Goal: Obtain resource: Obtain resource

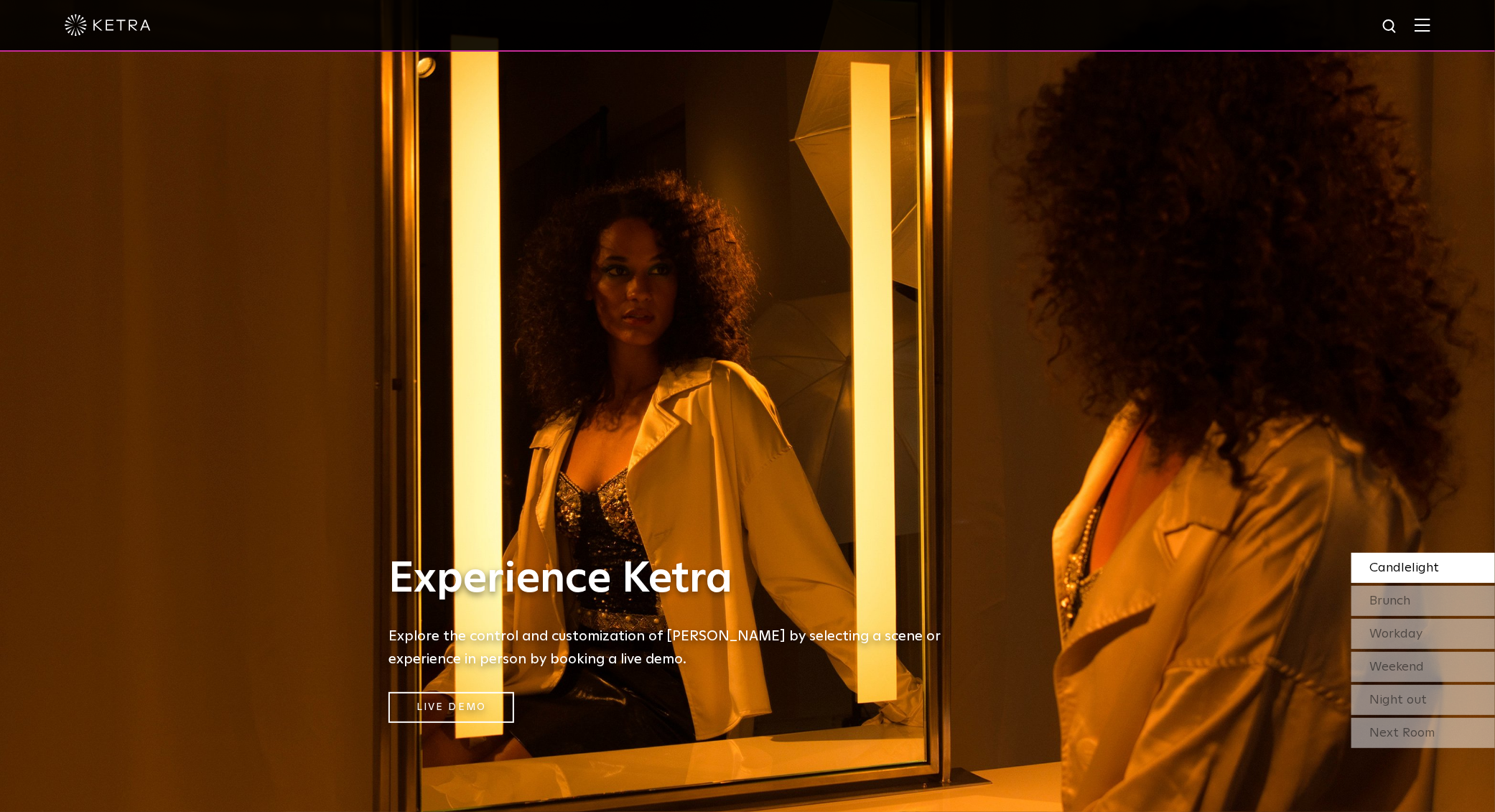
click at [1431, 24] on img at bounding box center [1422, 25] width 16 height 14
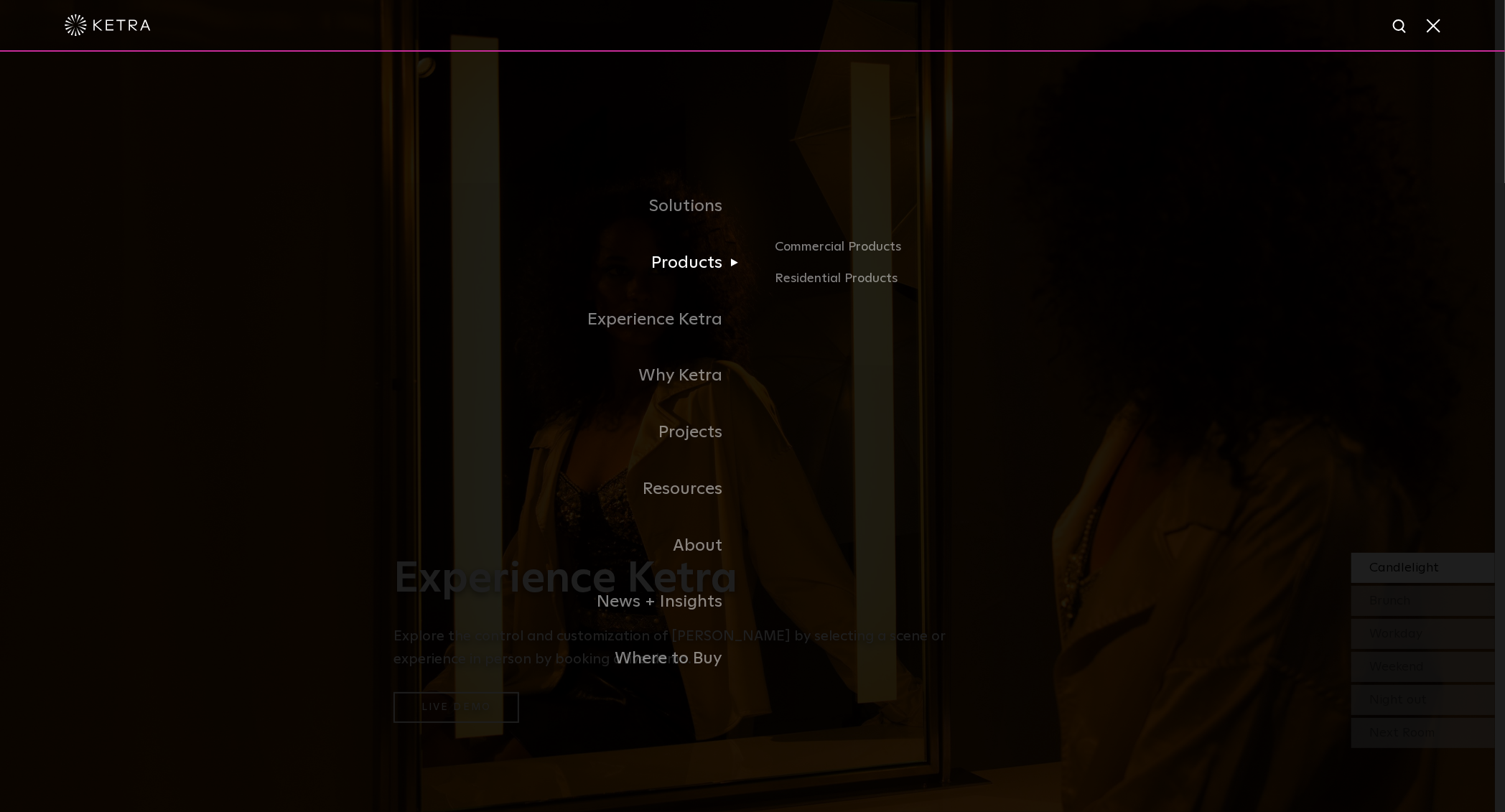
click at [706, 268] on link "Products" at bounding box center [573, 263] width 359 height 56
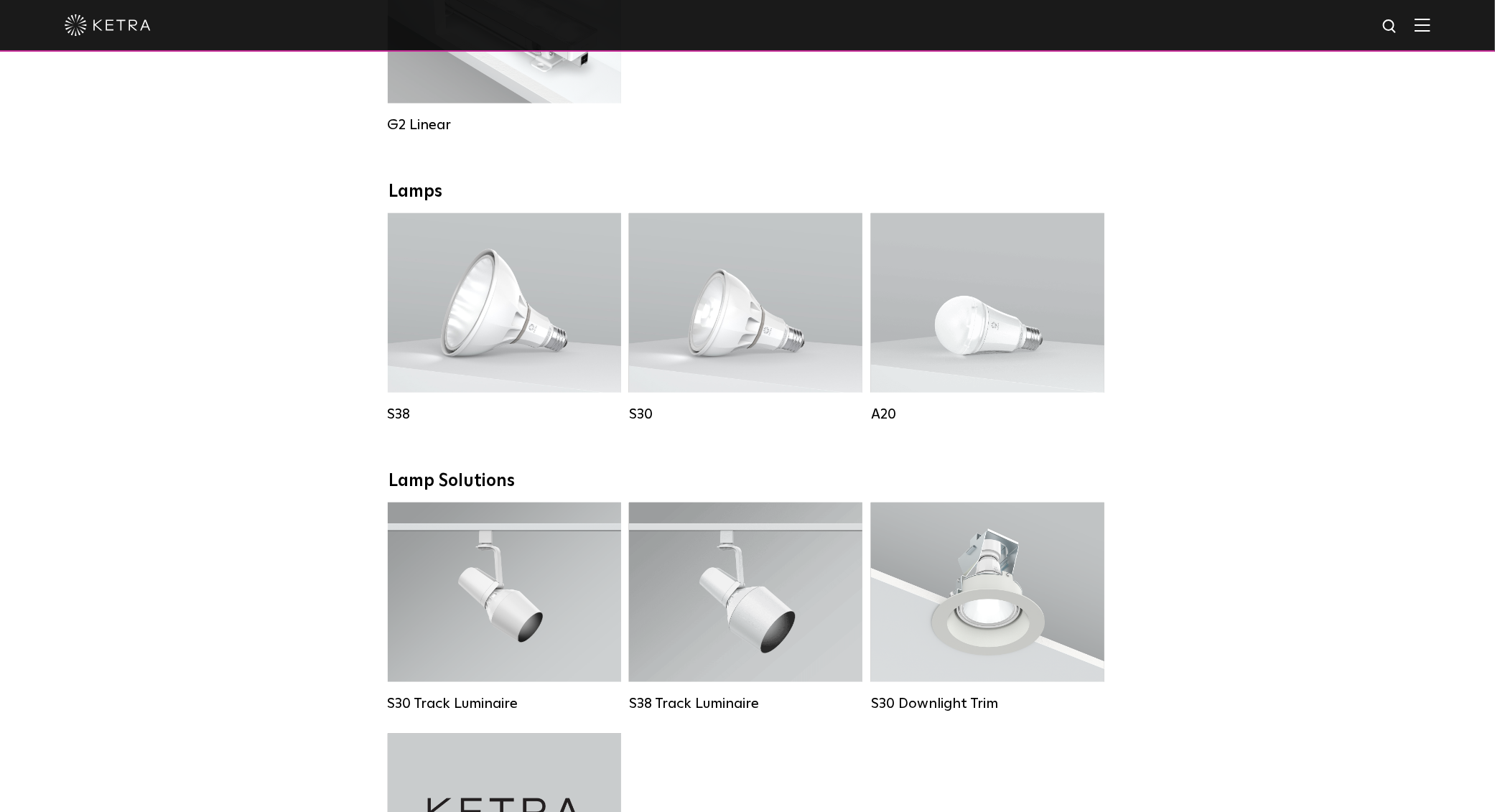
scroll to position [978, 0]
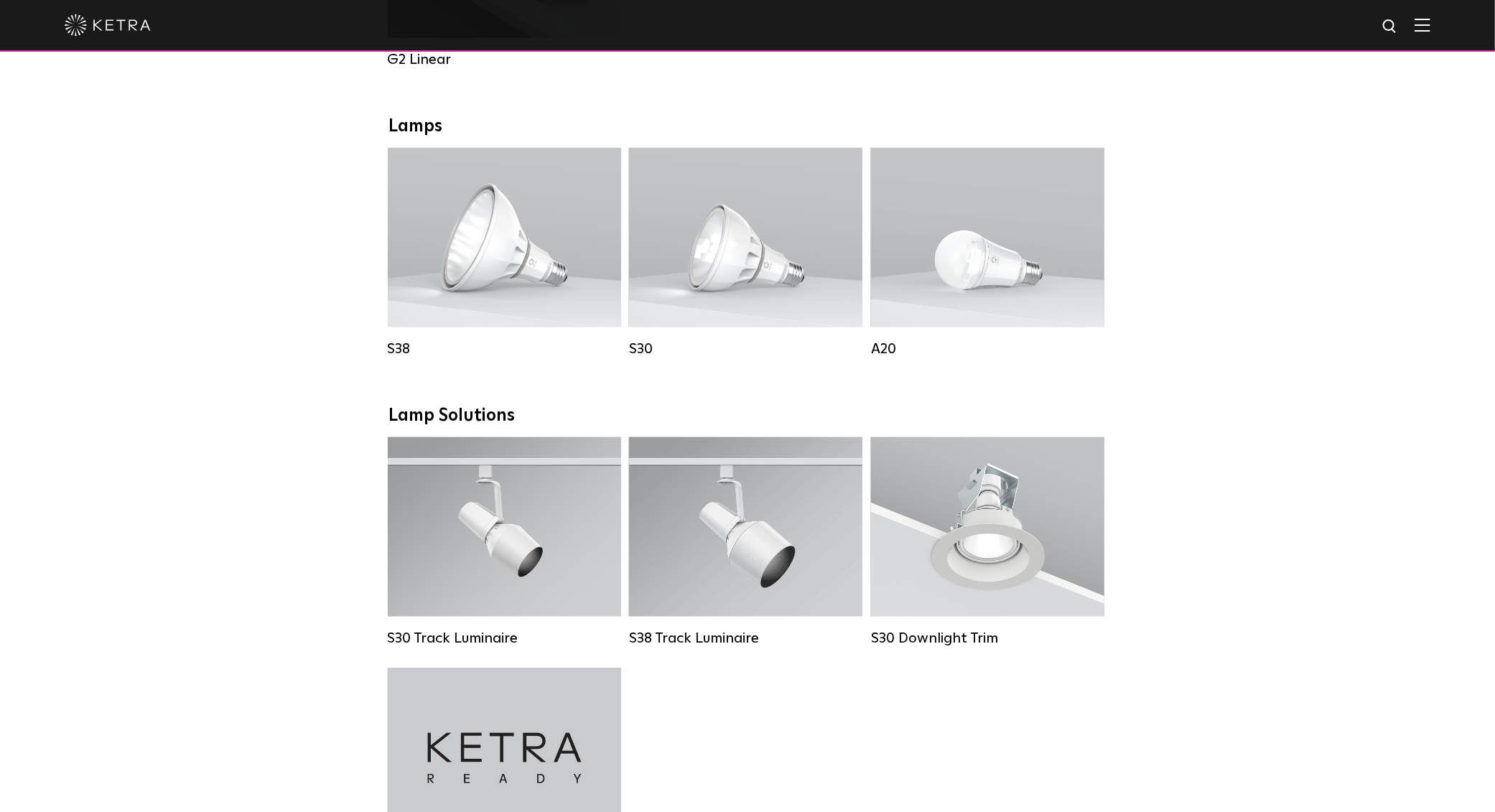
drag, startPoint x: 1232, startPoint y: 463, endPoint x: 1385, endPoint y: 502, distance: 157.9
click at [1232, 463] on div "Downlights D2 Downlight Family Lumen Output: 1200 Colors: White / Black / Gloss…" at bounding box center [747, 421] width 1495 height 2229
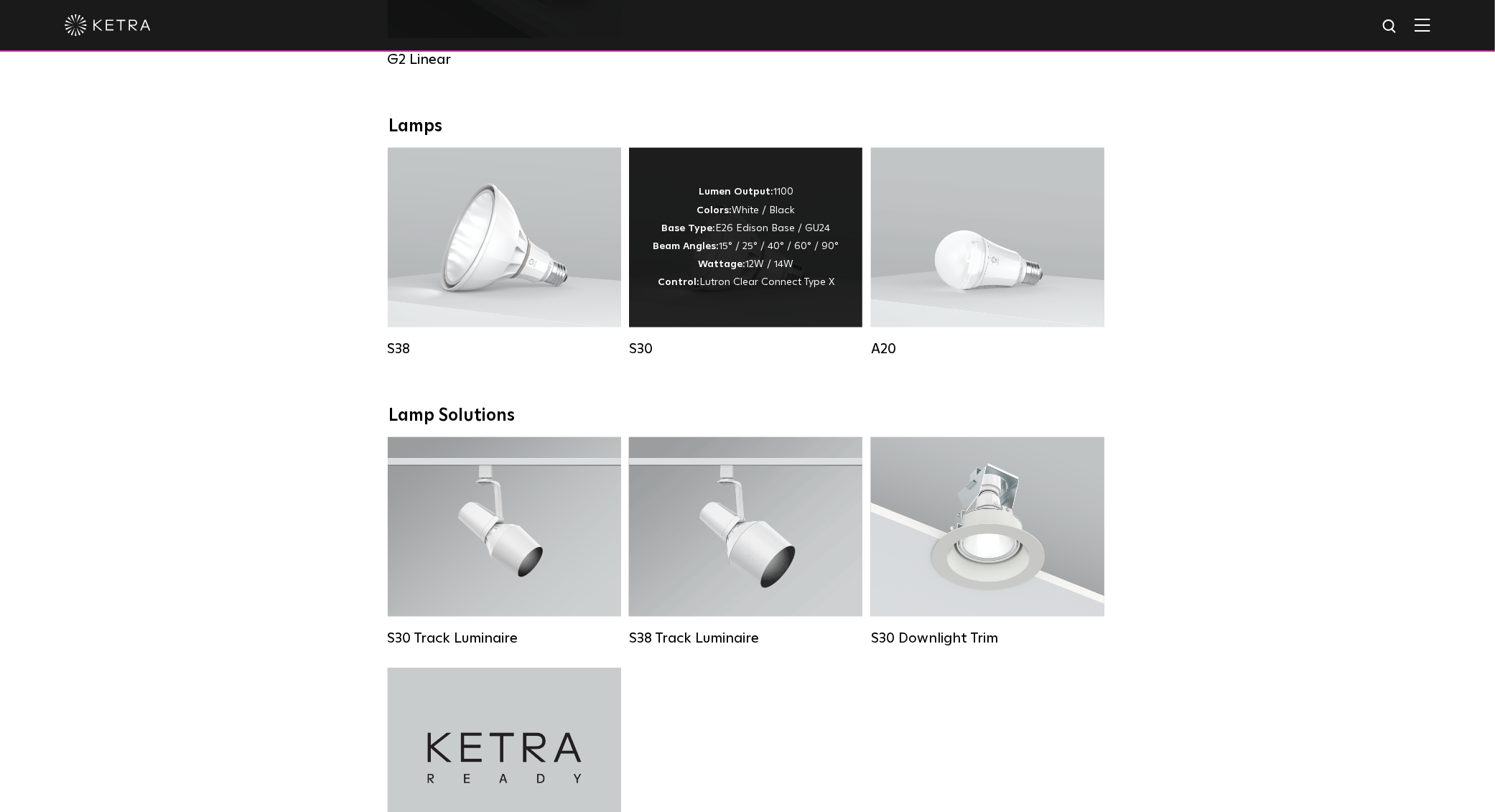
click at [737, 252] on div "Lumen Output: 1100 Colors: White / Black Base Type: E26 Edison Base / GU24 Beam…" at bounding box center [746, 237] width 186 height 108
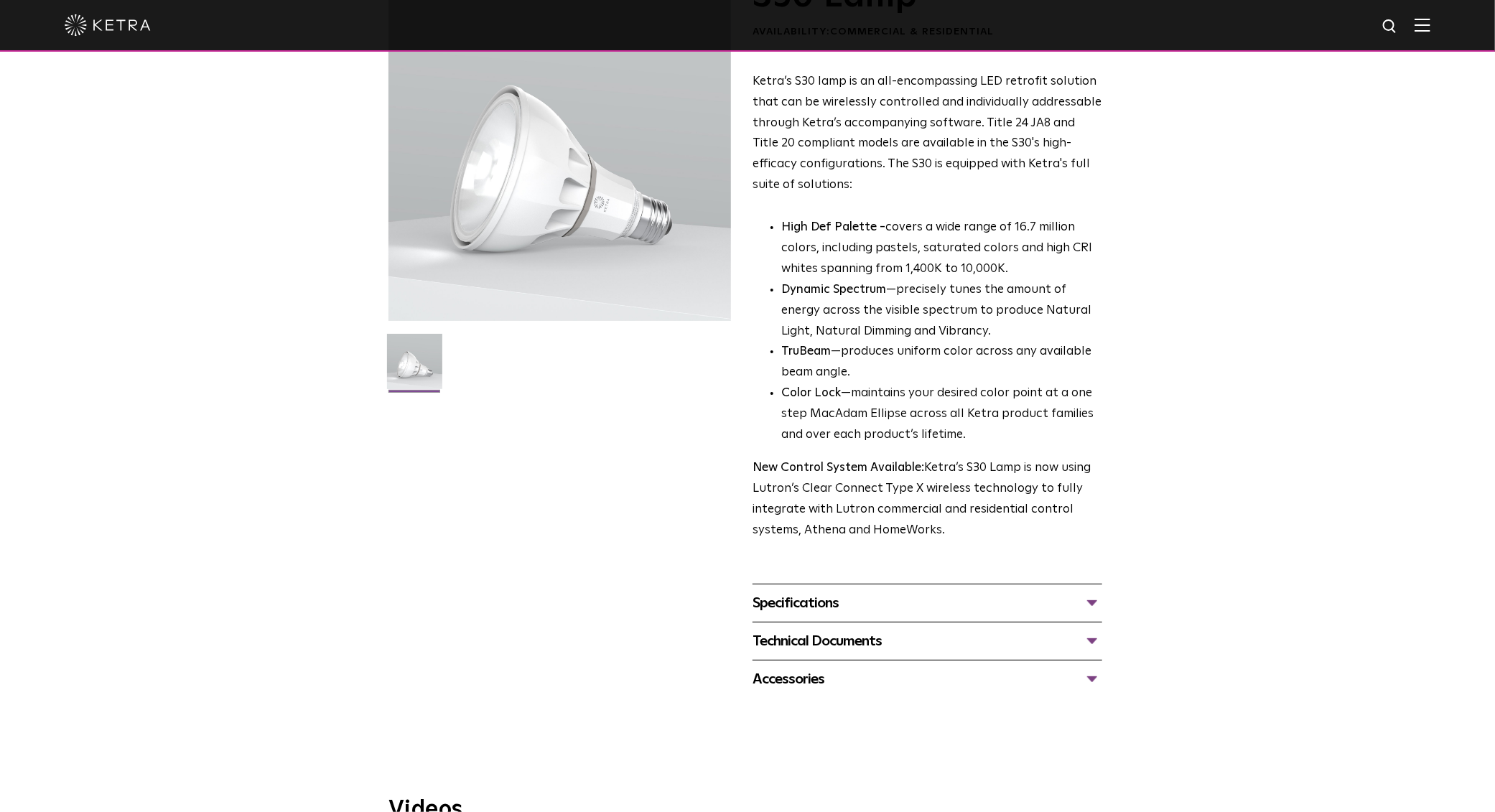
scroll to position [130, 0]
click at [1094, 637] on div "Technical Documents" at bounding box center [927, 637] width 349 height 23
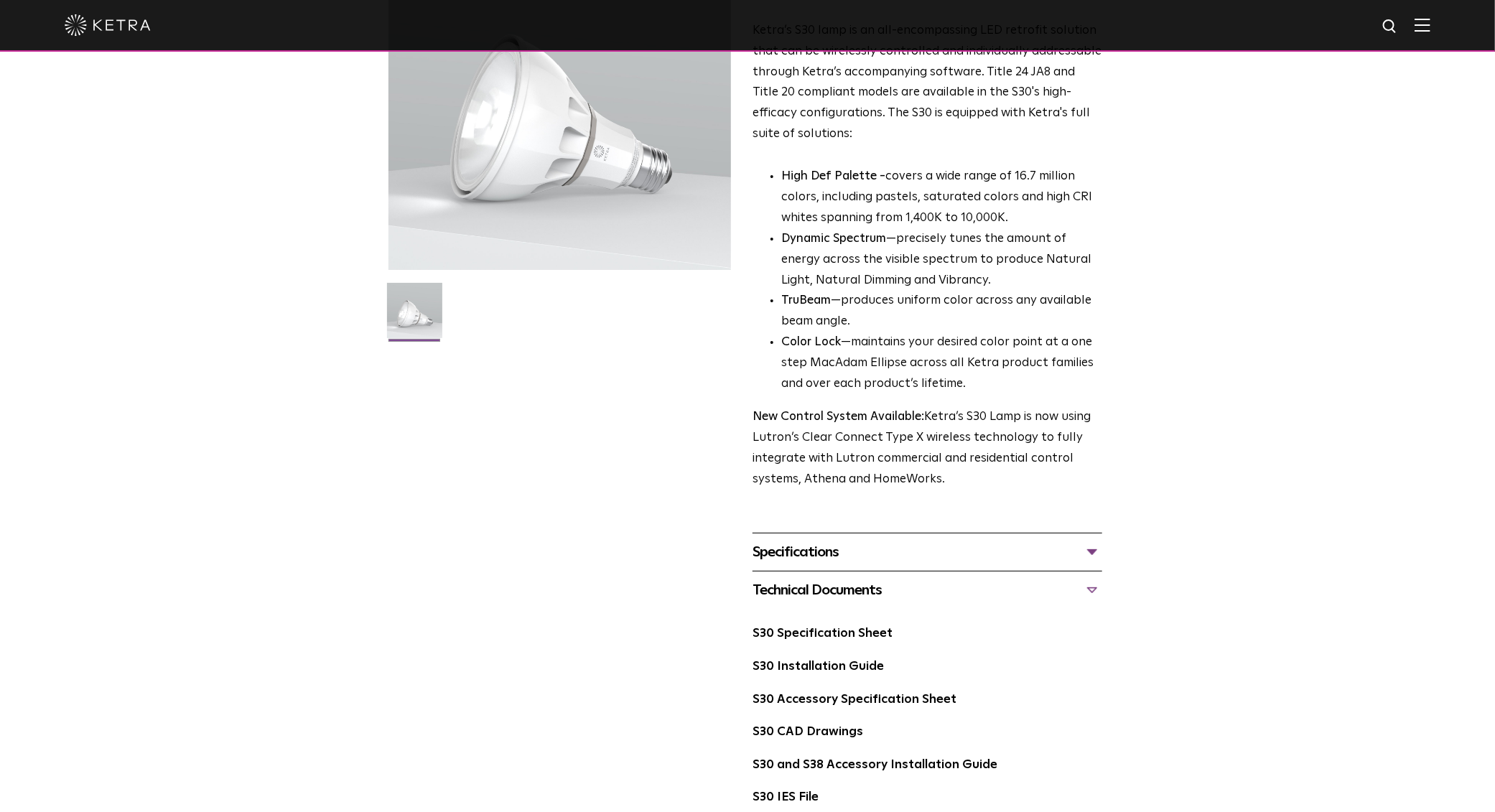
scroll to position [326, 0]
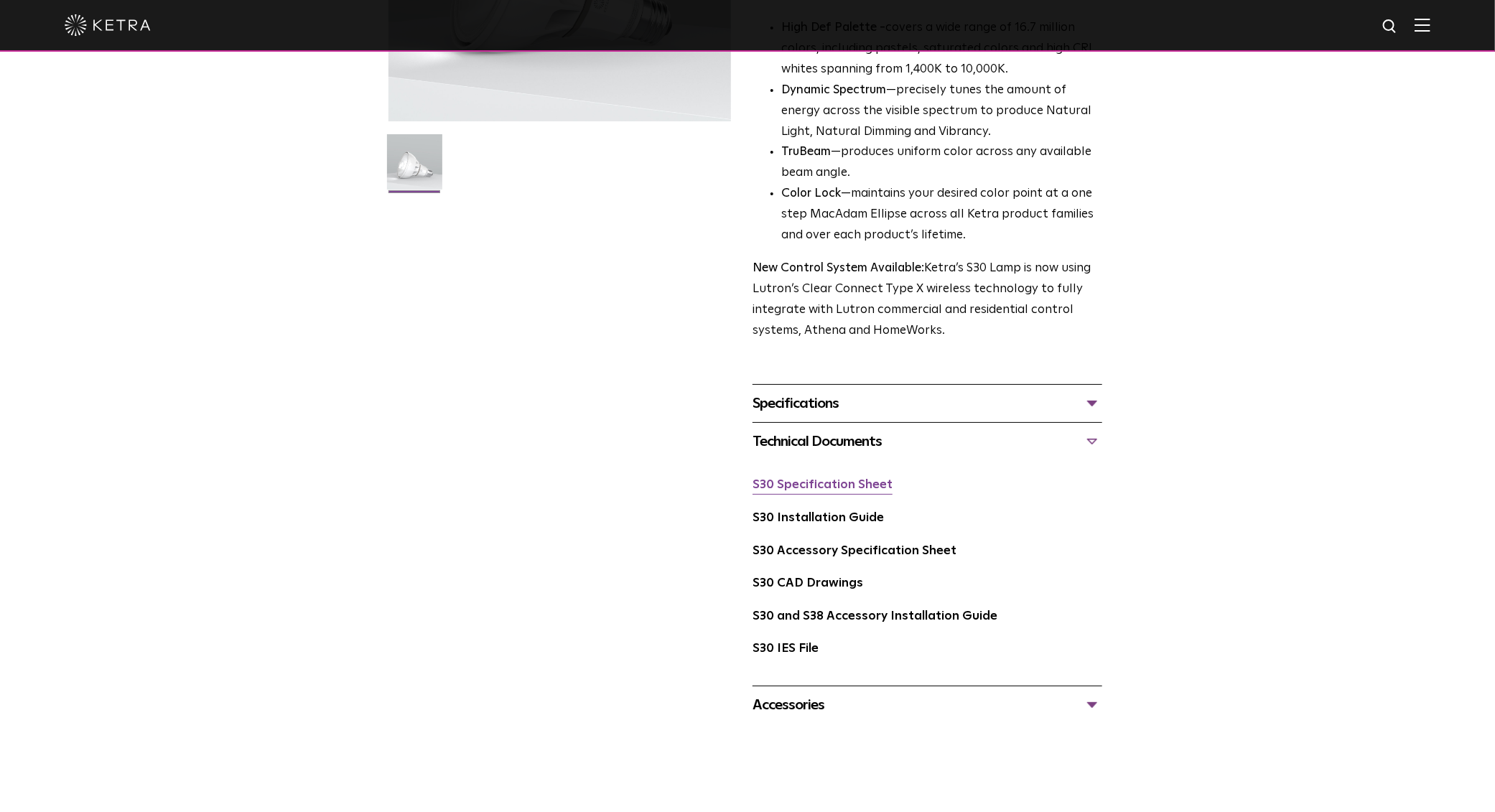
click at [853, 490] on link "S30 Specification Sheet" at bounding box center [822, 485] width 140 height 12
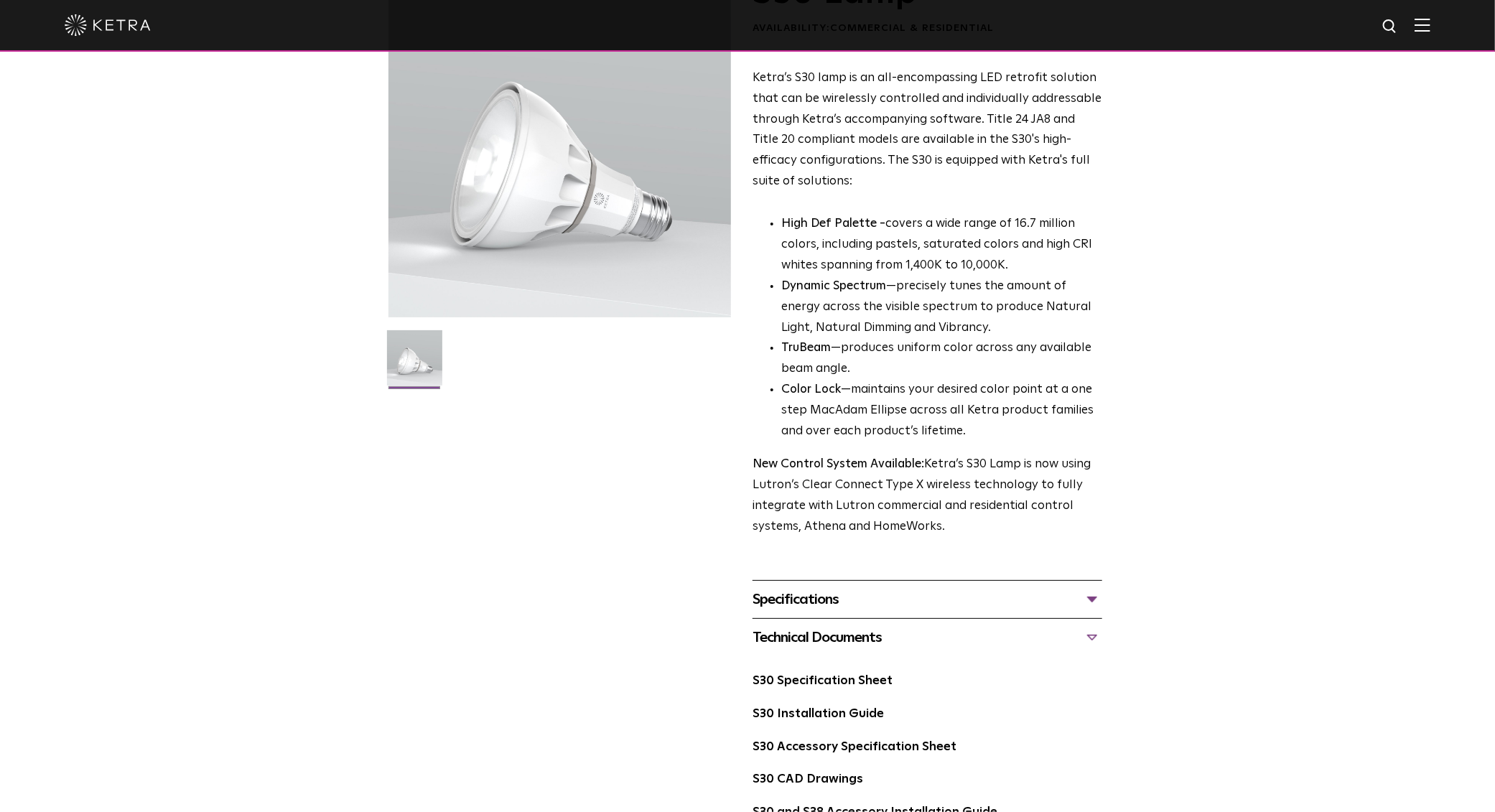
scroll to position [0, 0]
